Goal: Connect with others: Connect with others

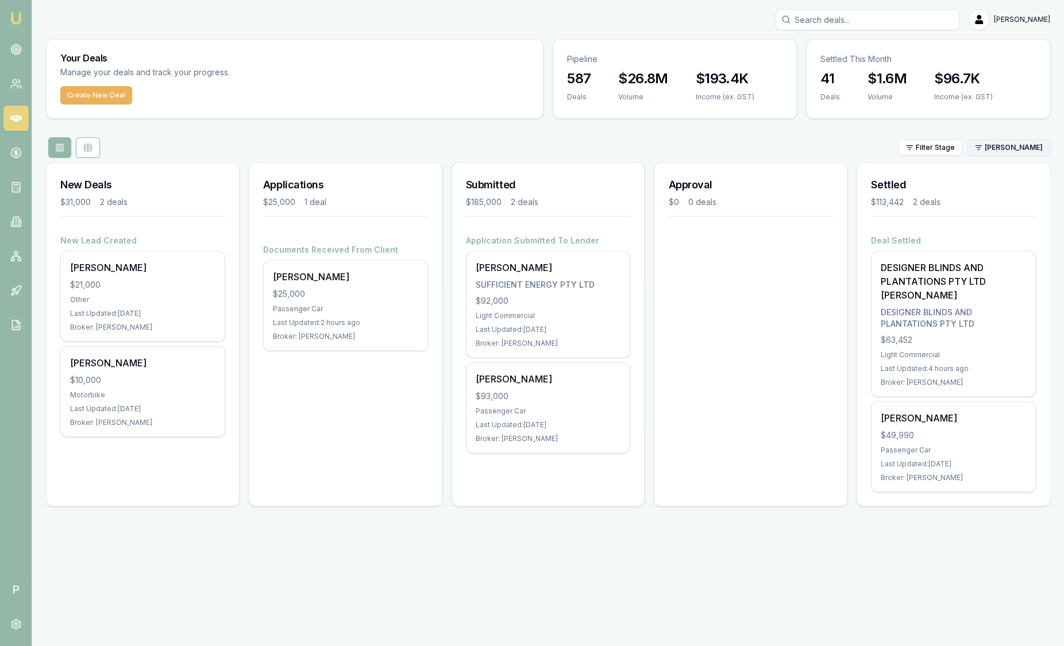
click at [1015, 149] on html "Emu Broker P [PERSON_NAME] Toggle Menu Your Deals Manage your deals and track y…" at bounding box center [532, 323] width 1064 height 646
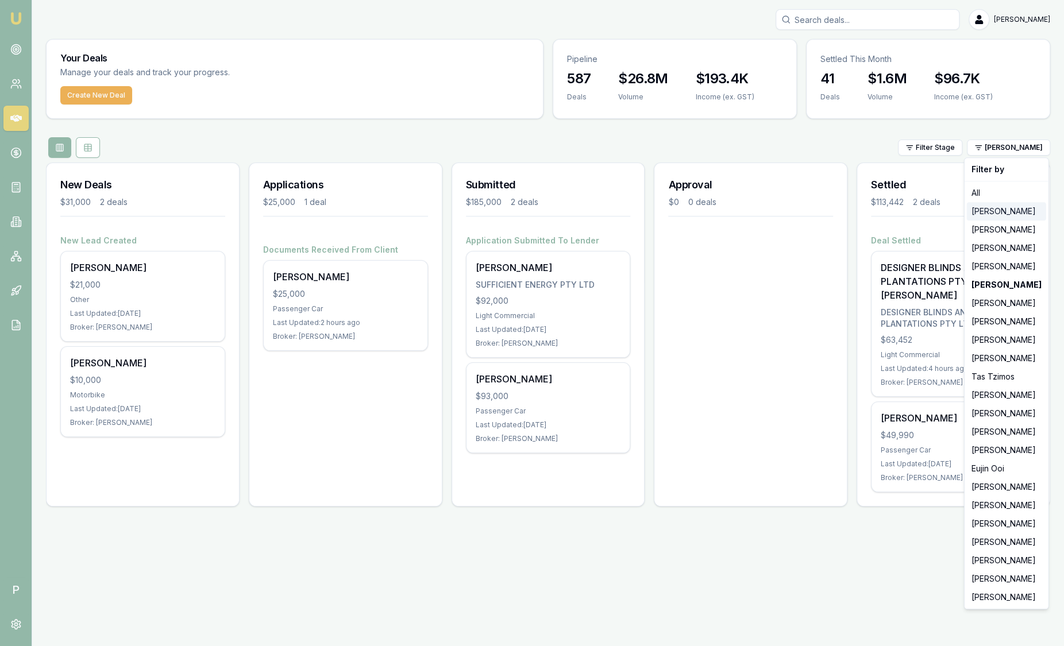
click at [1012, 211] on div "[PERSON_NAME]" at bounding box center [1006, 211] width 79 height 18
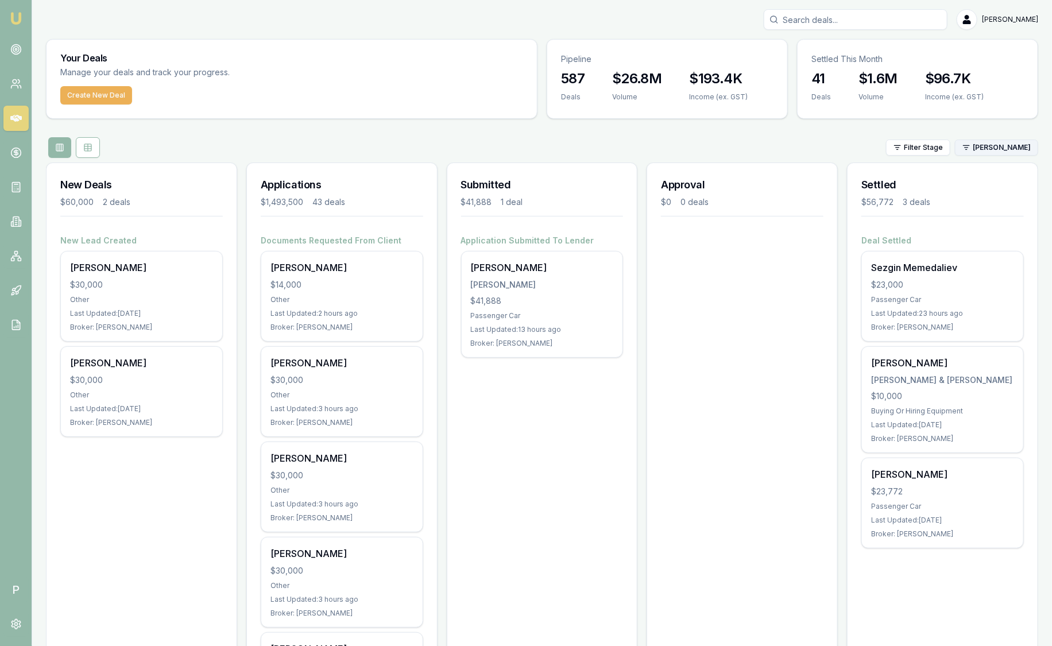
click at [1004, 152] on html "Emu Broker P [PERSON_NAME] Toggle Menu Your Deals Manage your deals and track y…" at bounding box center [526, 323] width 1052 height 646
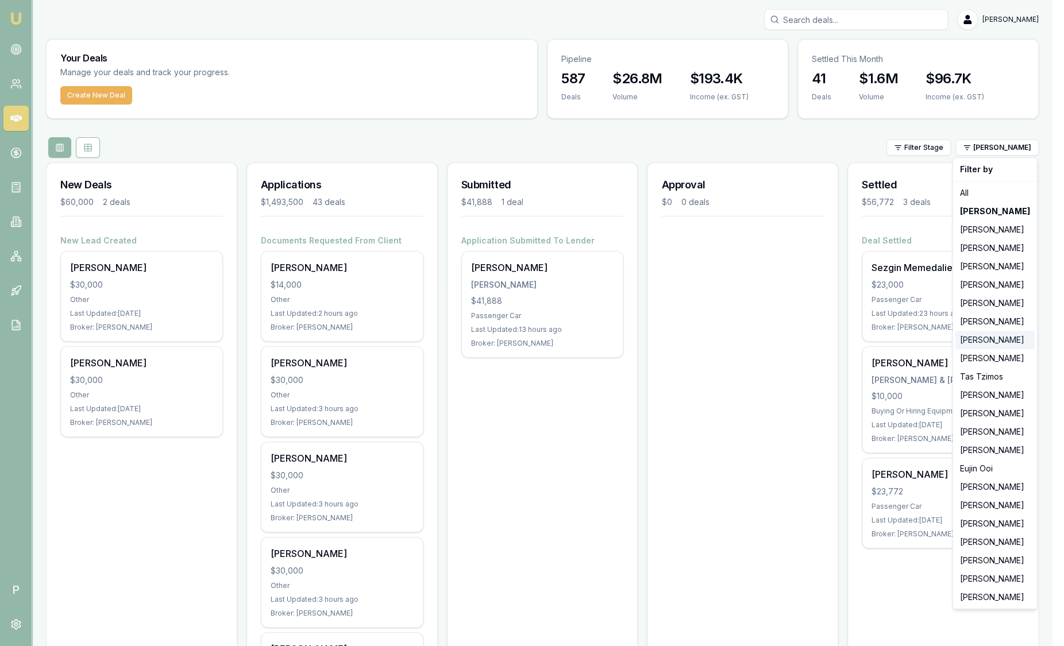
click at [999, 336] on div "[PERSON_NAME]" at bounding box center [994, 340] width 79 height 18
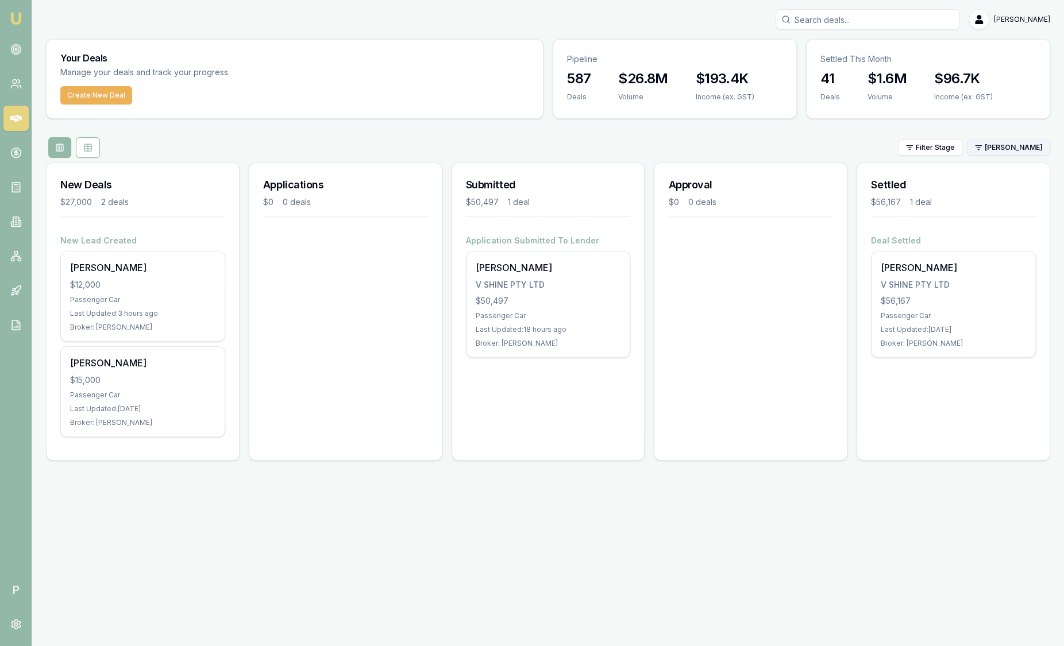
click at [1012, 152] on html "Emu Broker P [PERSON_NAME] Toggle Menu Your Deals Manage your deals and track y…" at bounding box center [532, 323] width 1064 height 646
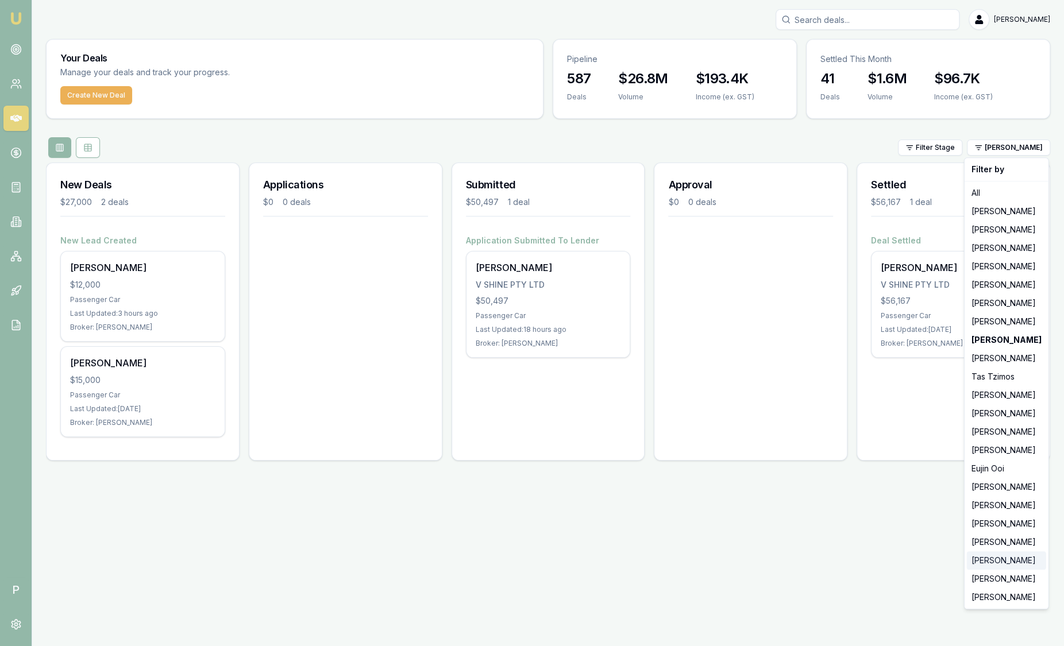
click at [1009, 560] on div "[PERSON_NAME]" at bounding box center [1006, 560] width 79 height 18
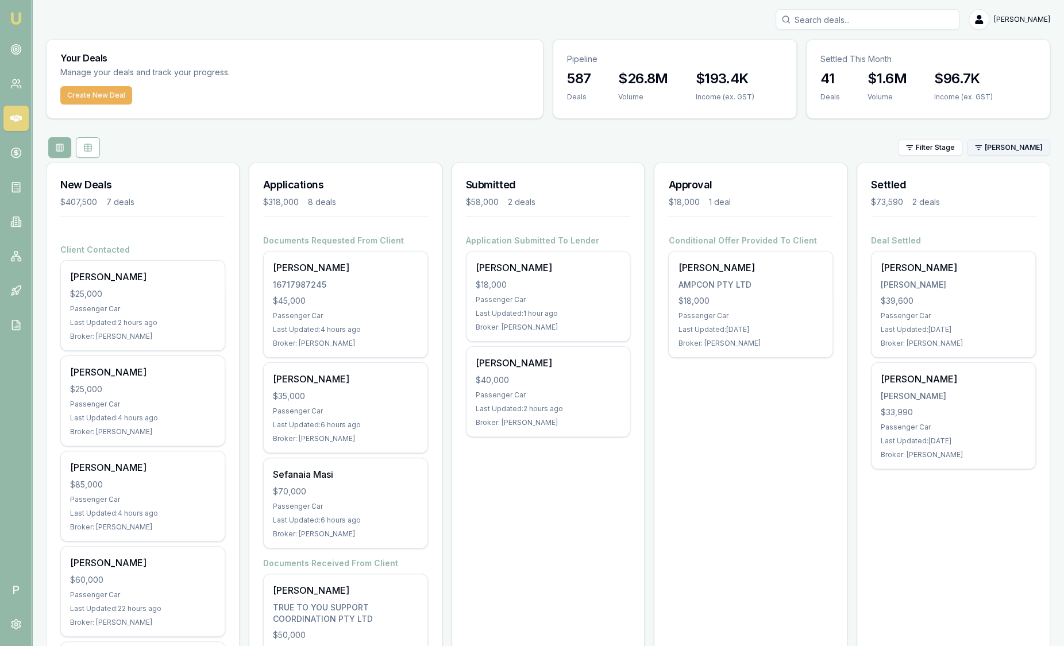
click at [1026, 151] on html "Emu Broker P [PERSON_NAME] Toggle Menu Your Deals Manage your deals and track y…" at bounding box center [532, 323] width 1064 height 646
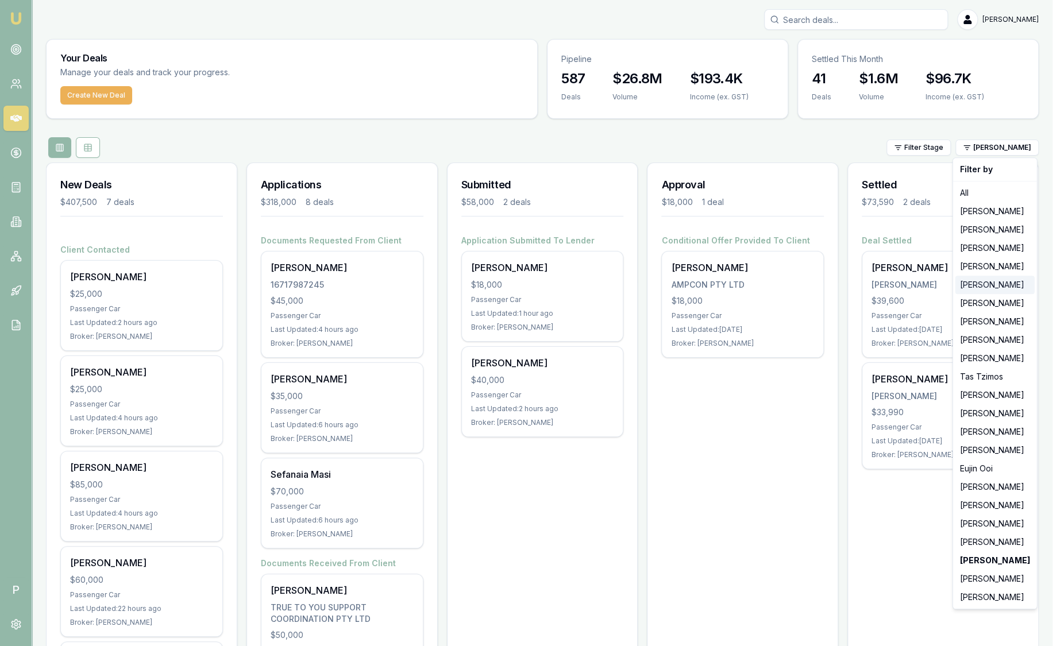
click at [996, 288] on div "[PERSON_NAME]" at bounding box center [994, 285] width 79 height 18
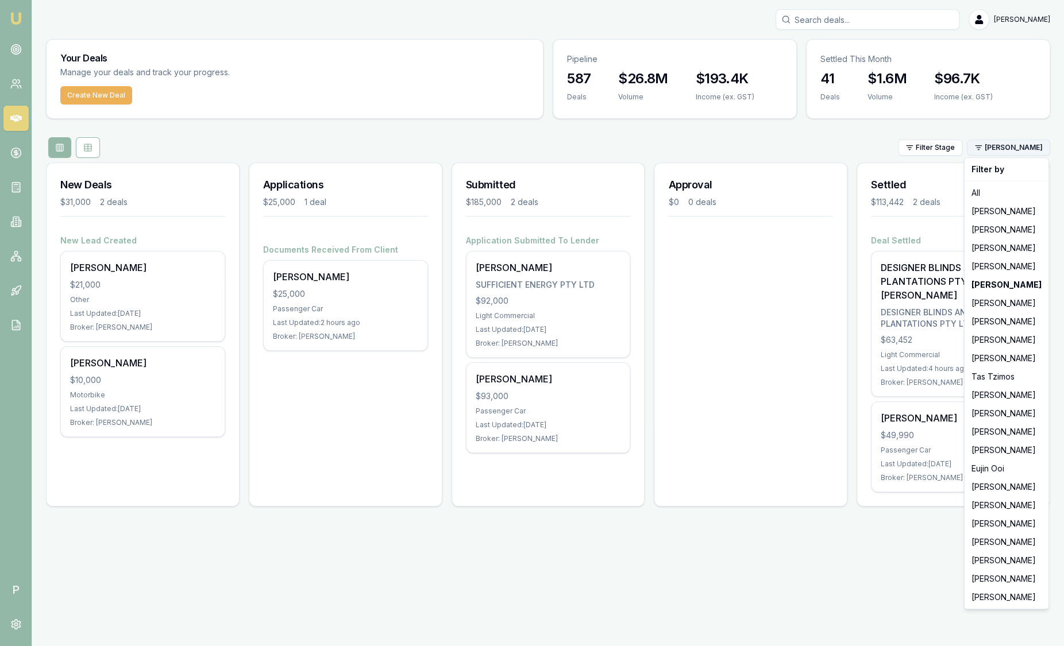
click at [1009, 149] on html "Emu Broker P [PERSON_NAME] Toggle Menu Your Deals Manage your deals and track y…" at bounding box center [532, 323] width 1064 height 646
click at [1006, 345] on div "[PERSON_NAME]" at bounding box center [1006, 340] width 79 height 18
